Goal: Task Accomplishment & Management: Use online tool/utility

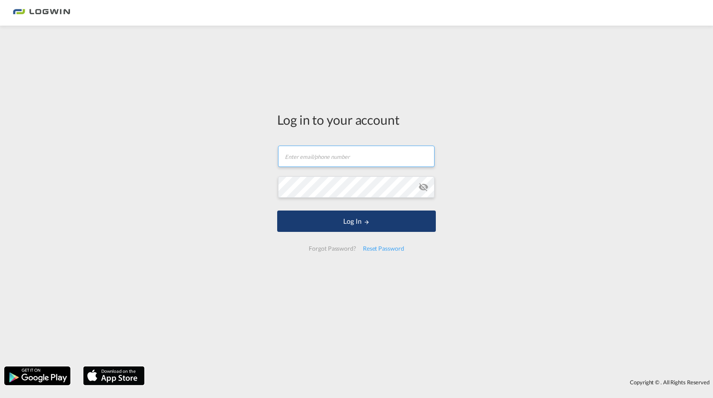
type input "[PERSON_NAME][EMAIL_ADDRESS][PERSON_NAME][DOMAIN_NAME]"
click at [292, 223] on button "Log In" at bounding box center [356, 220] width 159 height 21
